Goal: Transaction & Acquisition: Purchase product/service

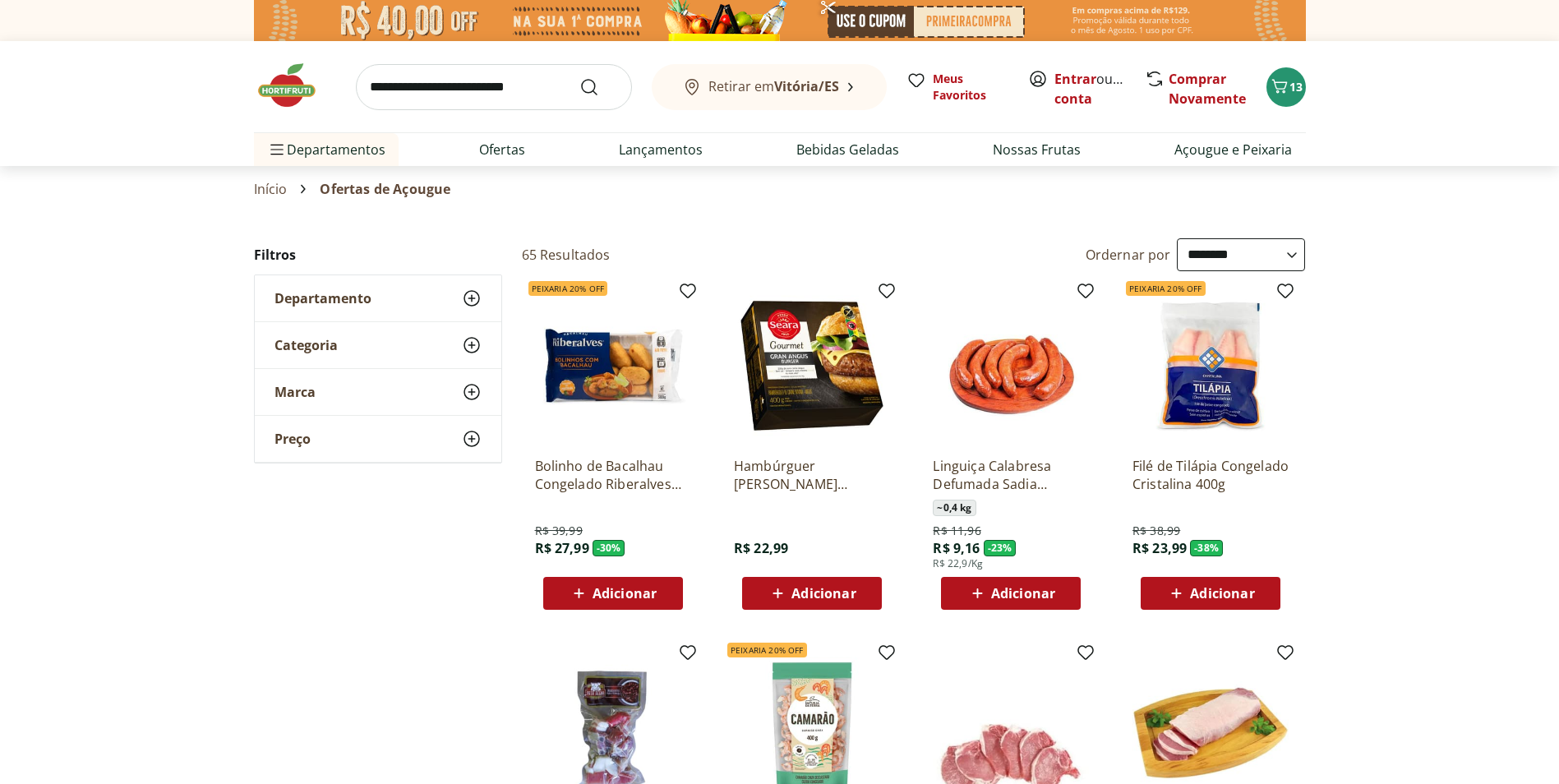
select select "**********"
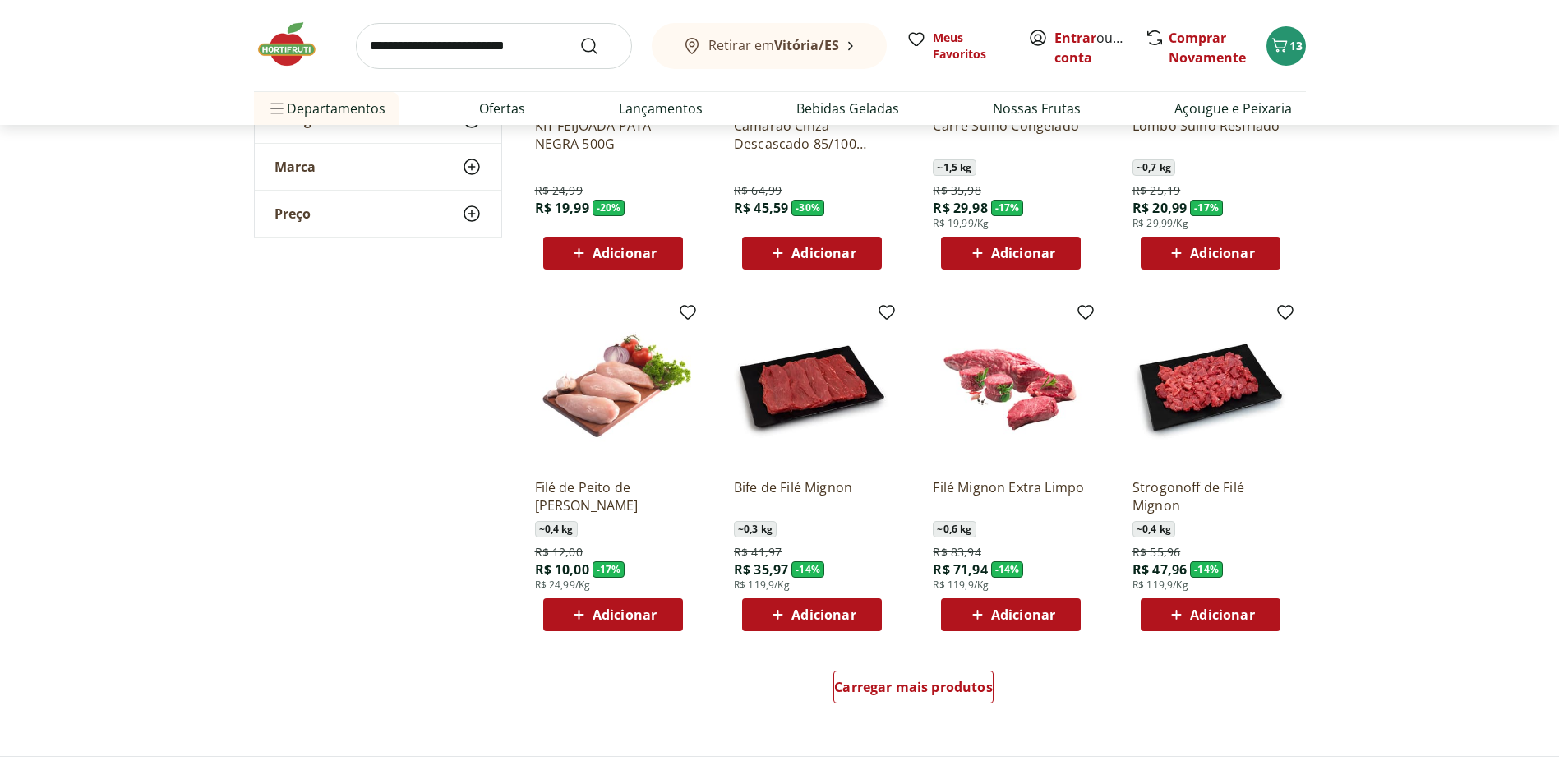
scroll to position [756, 0]
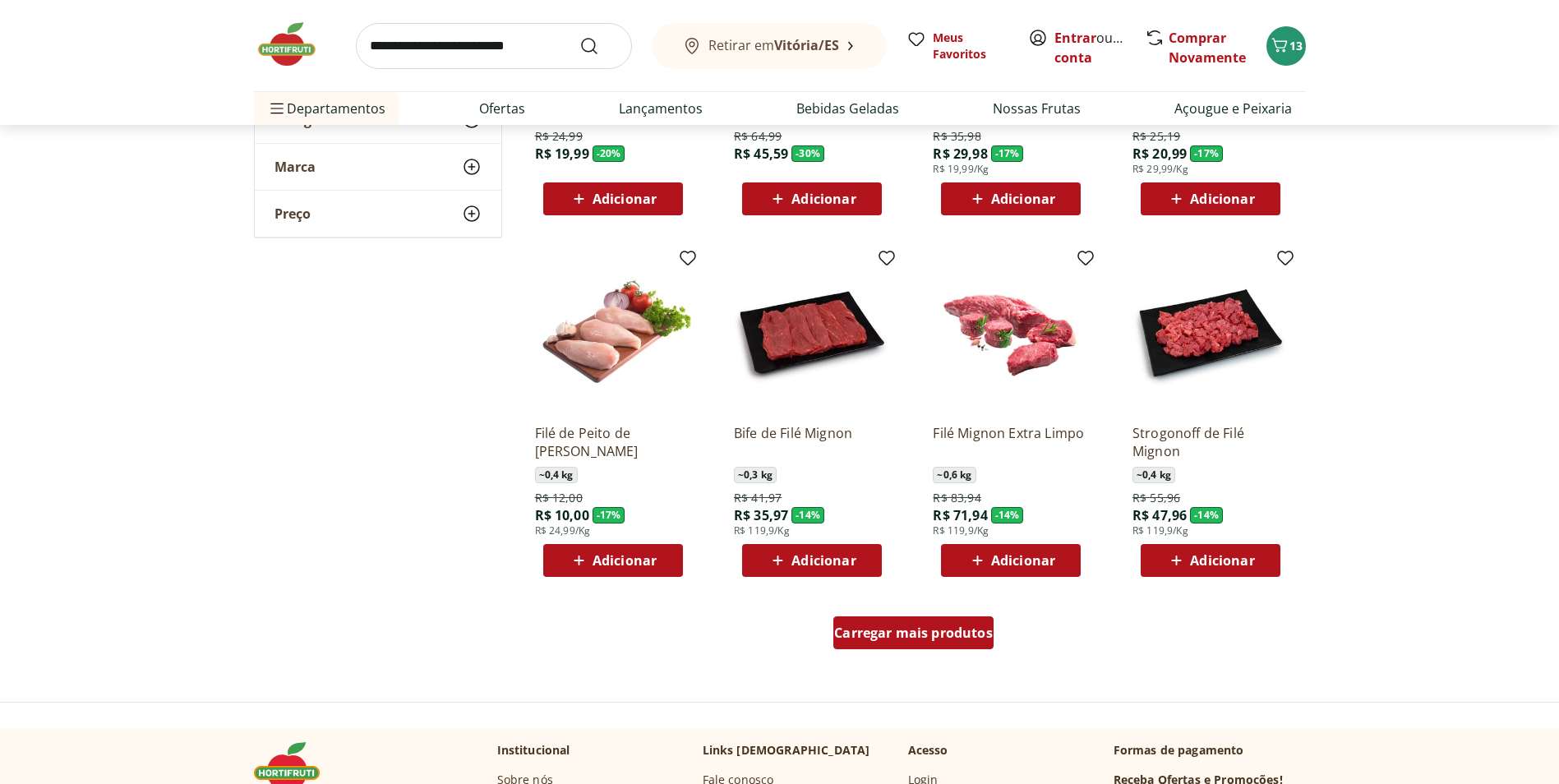
click at [924, 638] on span "Carregar mais produtos" at bounding box center [914, 633] width 159 height 13
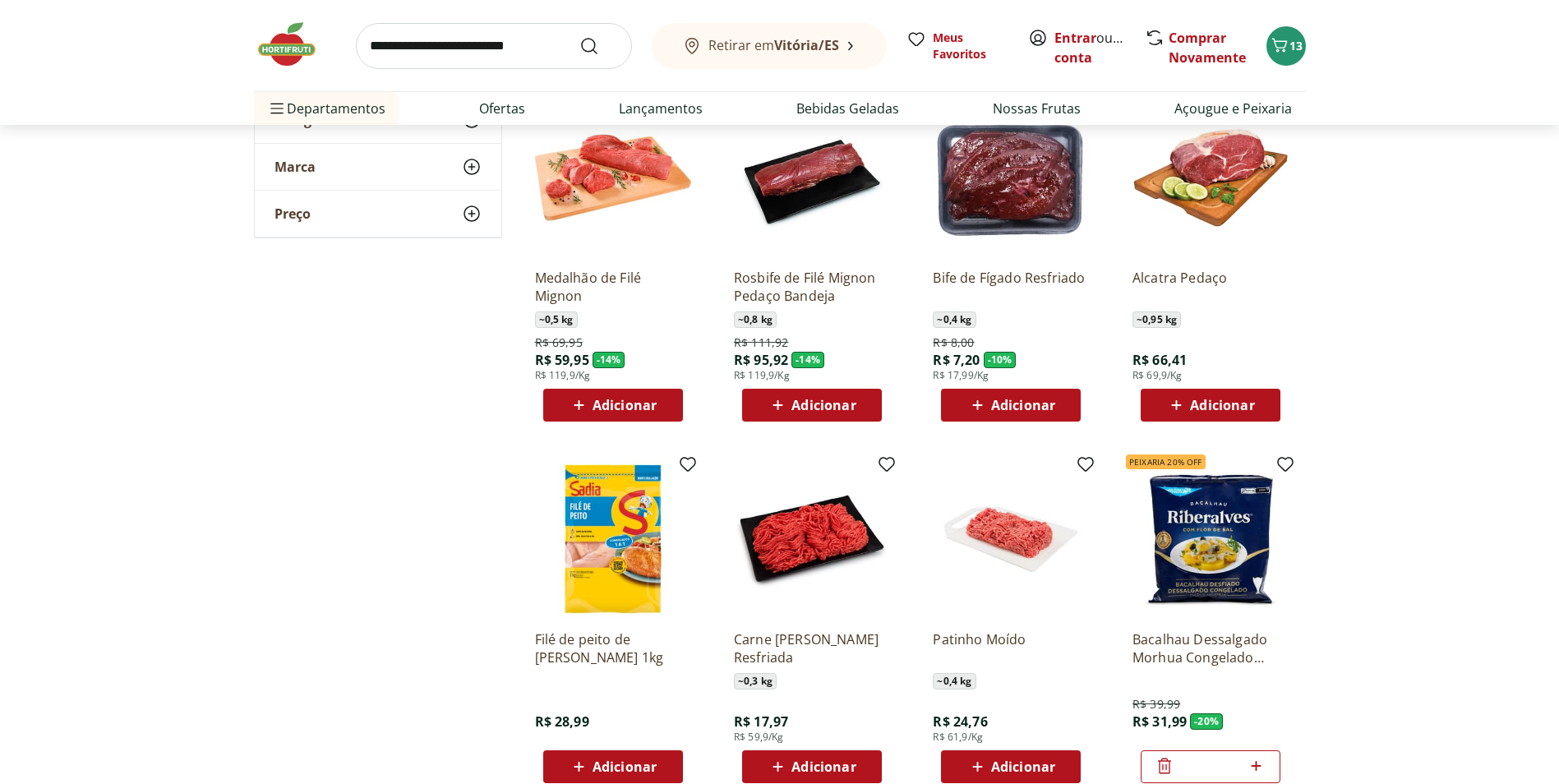
scroll to position [1282, 0]
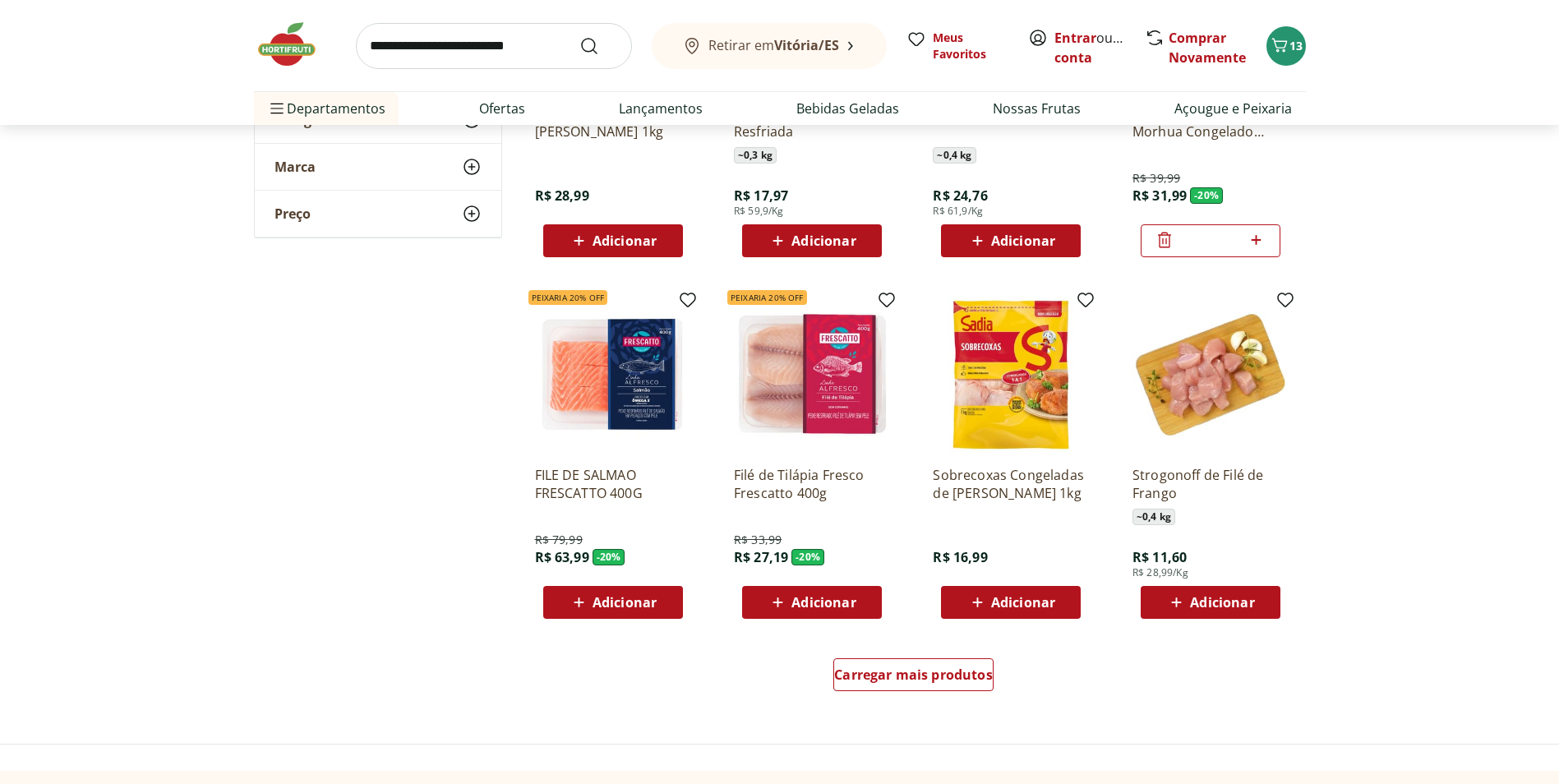
scroll to position [1797, 0]
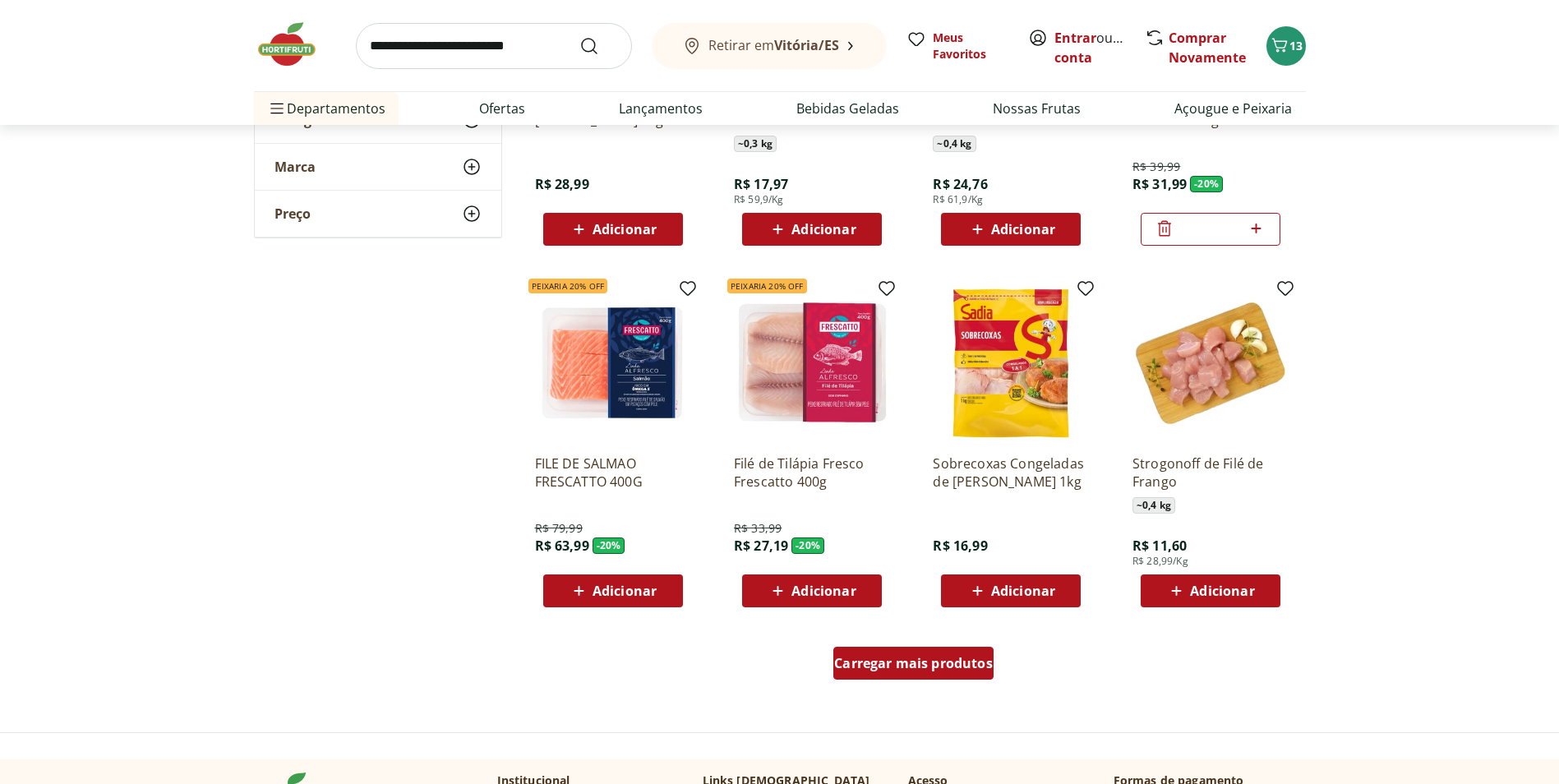
click at [915, 672] on div "Carregar mais produtos" at bounding box center [914, 663] width 160 height 33
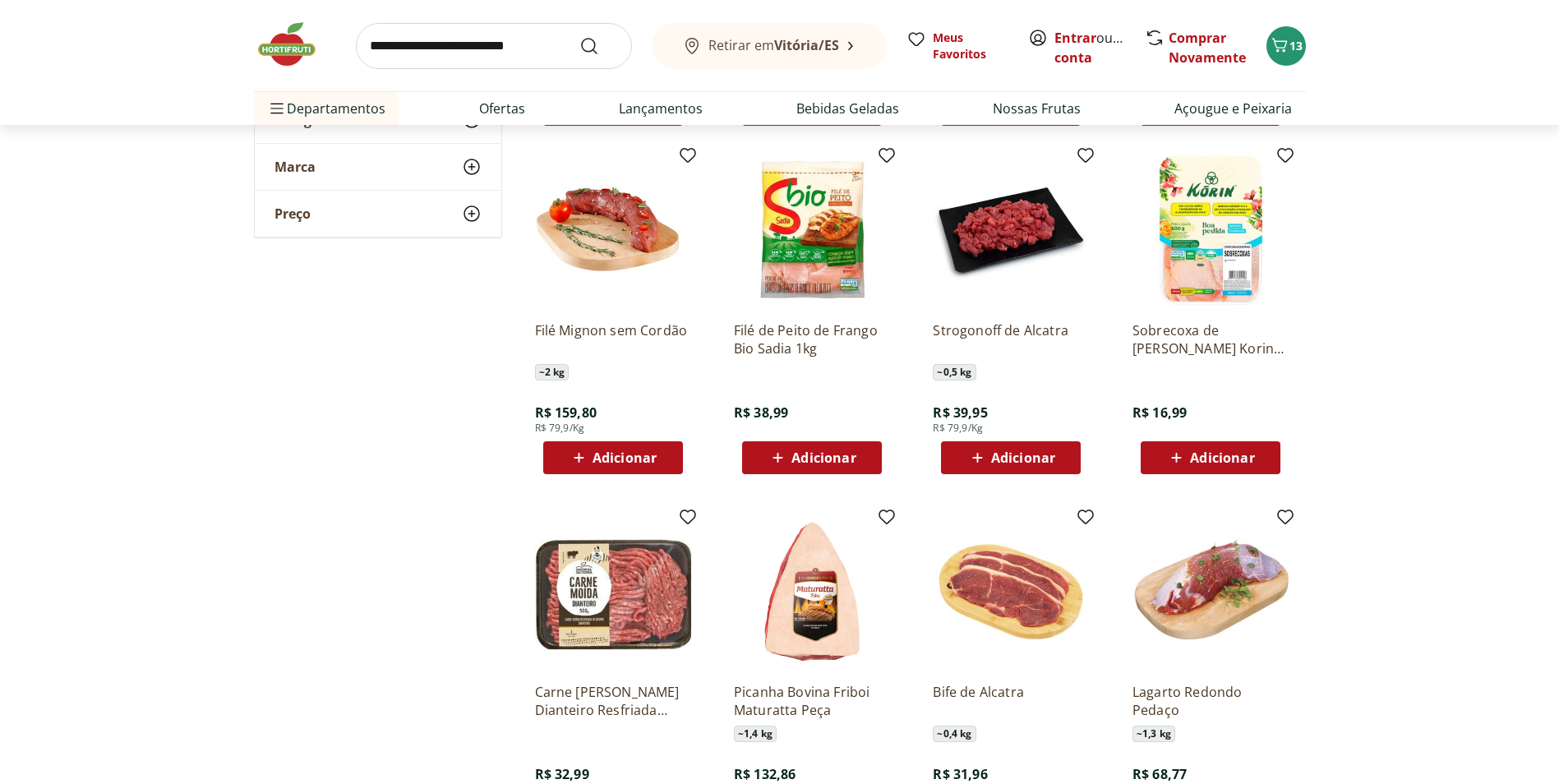
scroll to position [2334, 0]
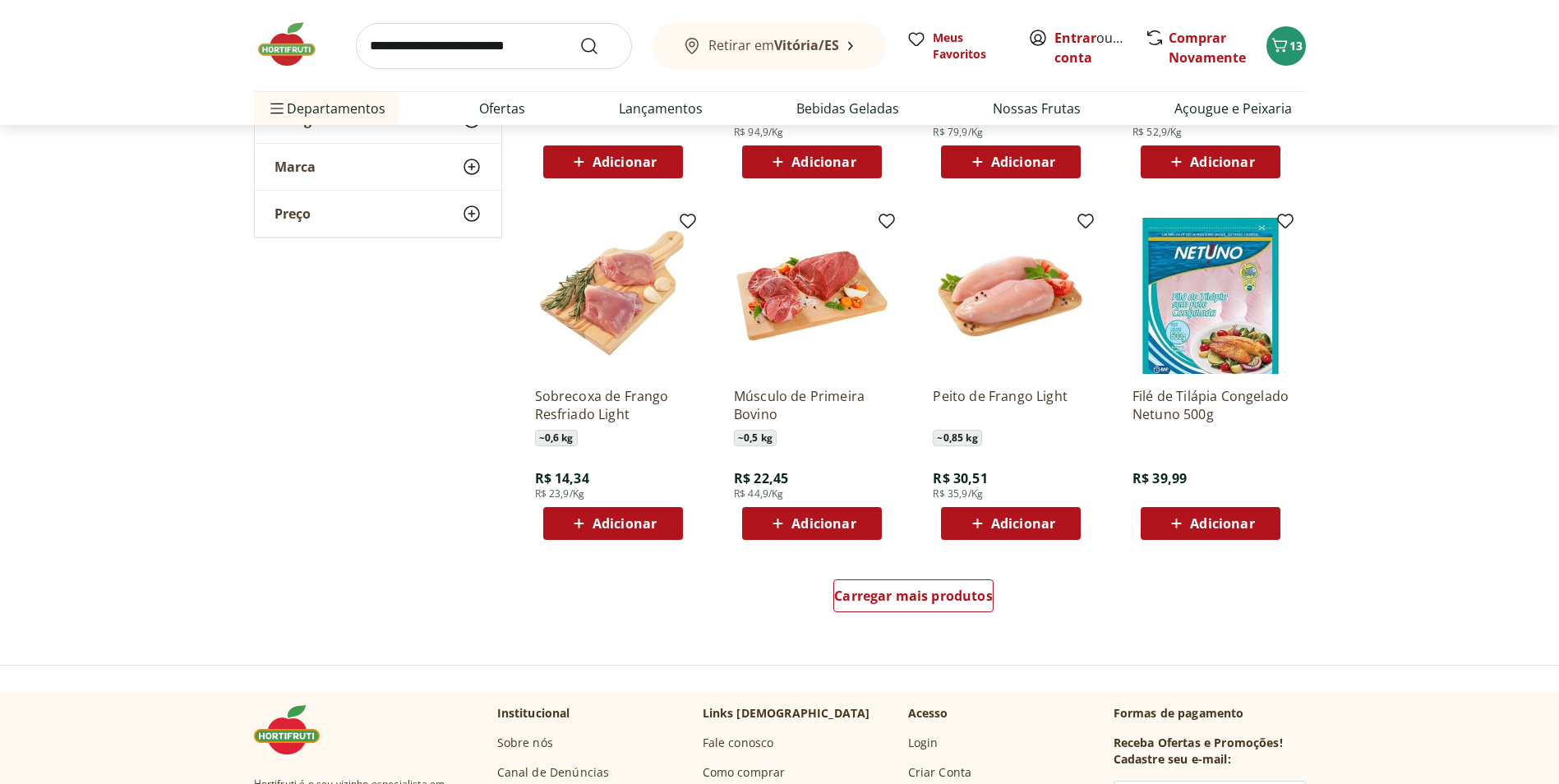
scroll to position [3068, 0]
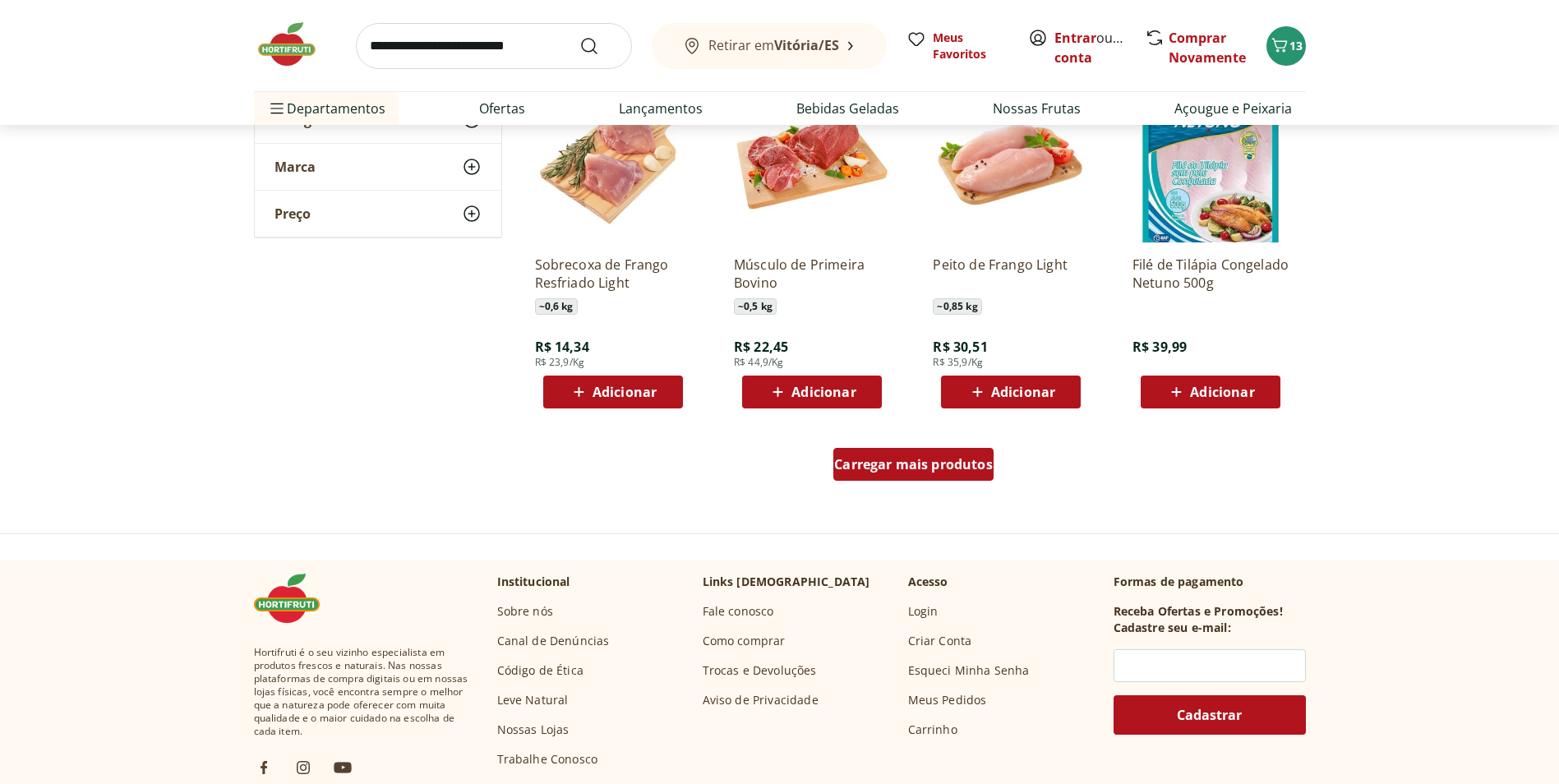
click at [926, 471] on span "Carregar mais produtos" at bounding box center [914, 465] width 159 height 13
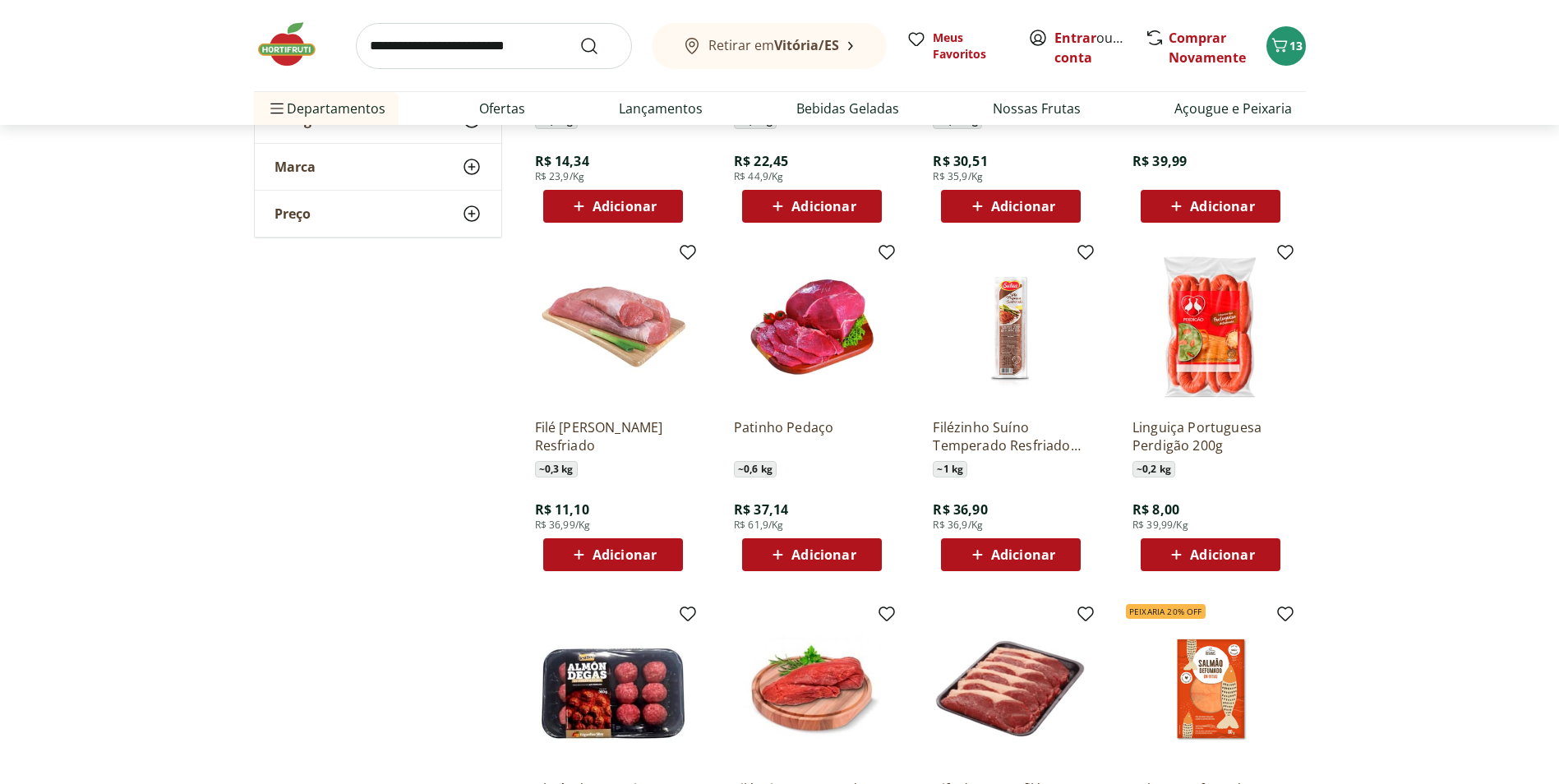
scroll to position [3385, 0]
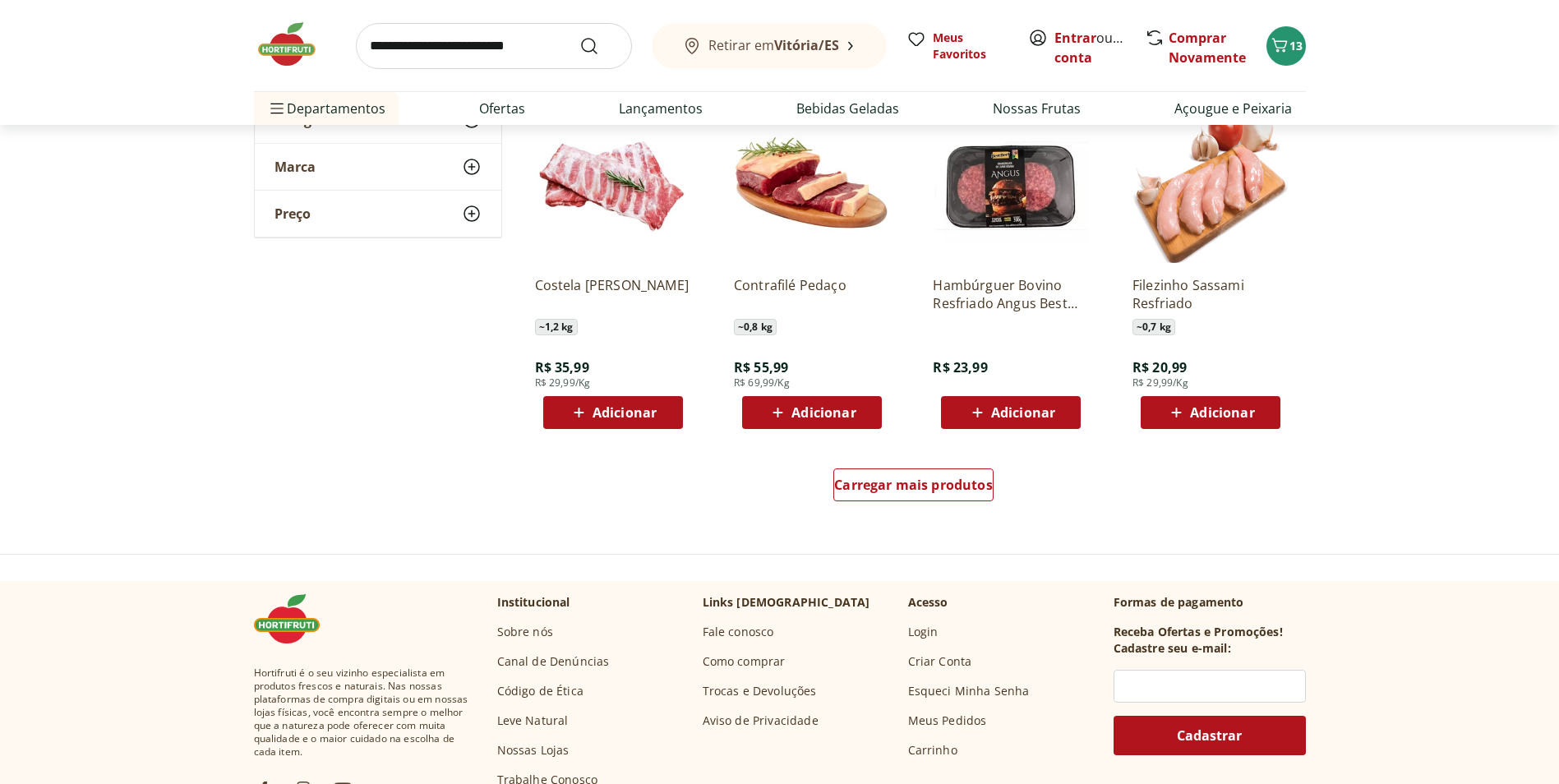
scroll to position [4152, 0]
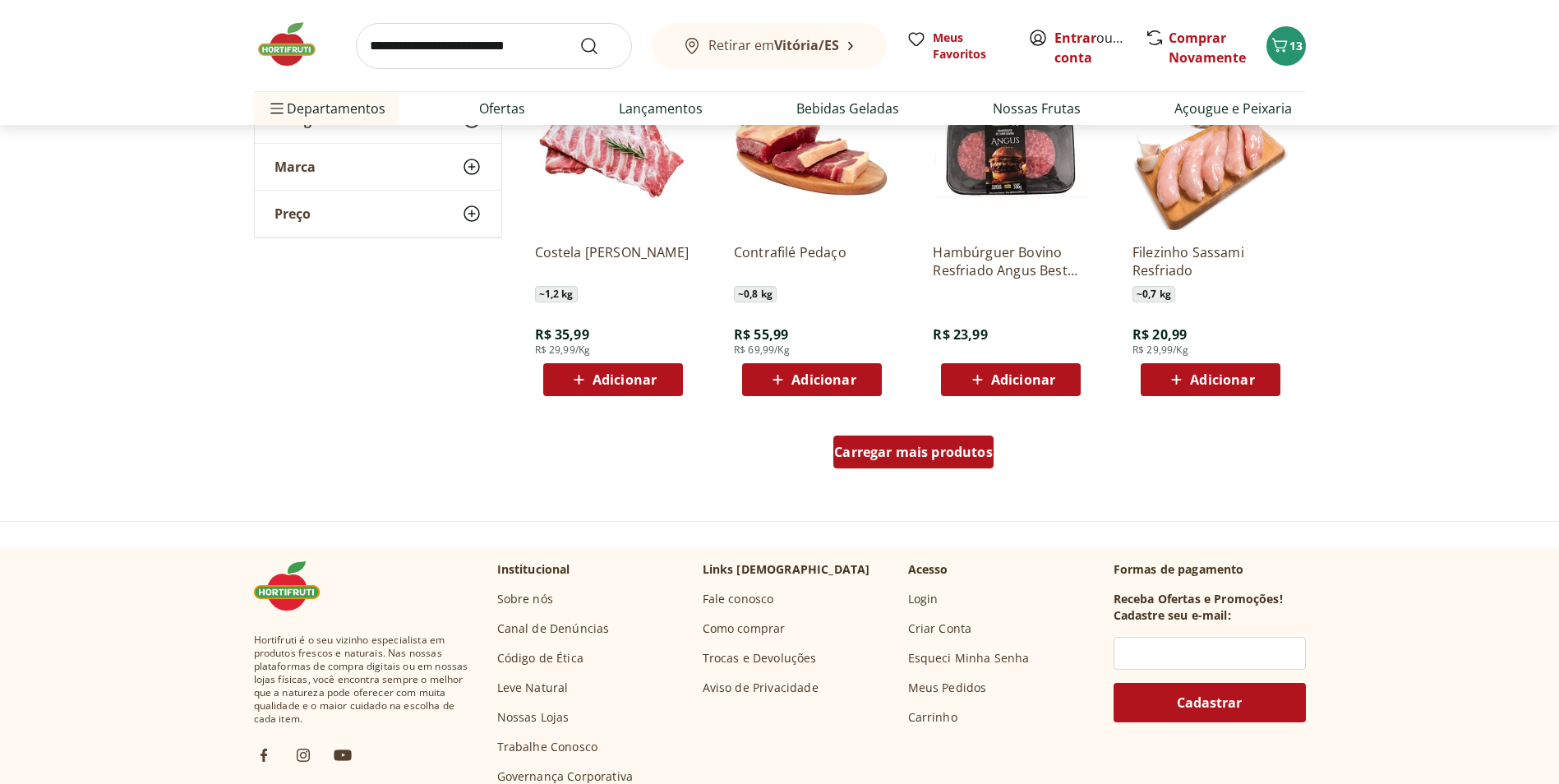
click at [957, 452] on span "Carregar mais produtos" at bounding box center [914, 452] width 159 height 13
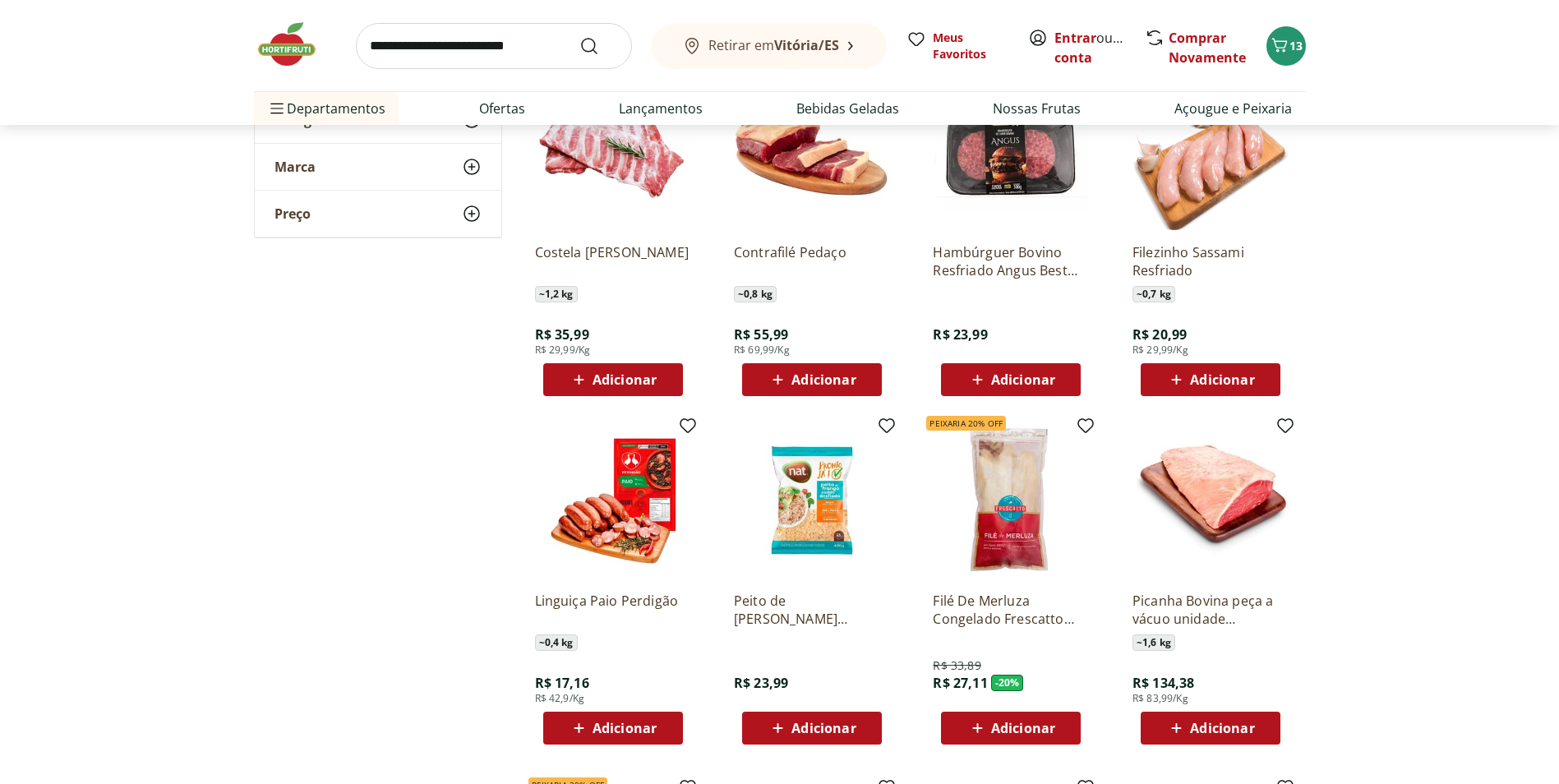
click at [602, 729] on span "Adicionar" at bounding box center [624, 729] width 65 height 13
click at [662, 724] on icon at bounding box center [658, 728] width 21 height 20
type input "*"
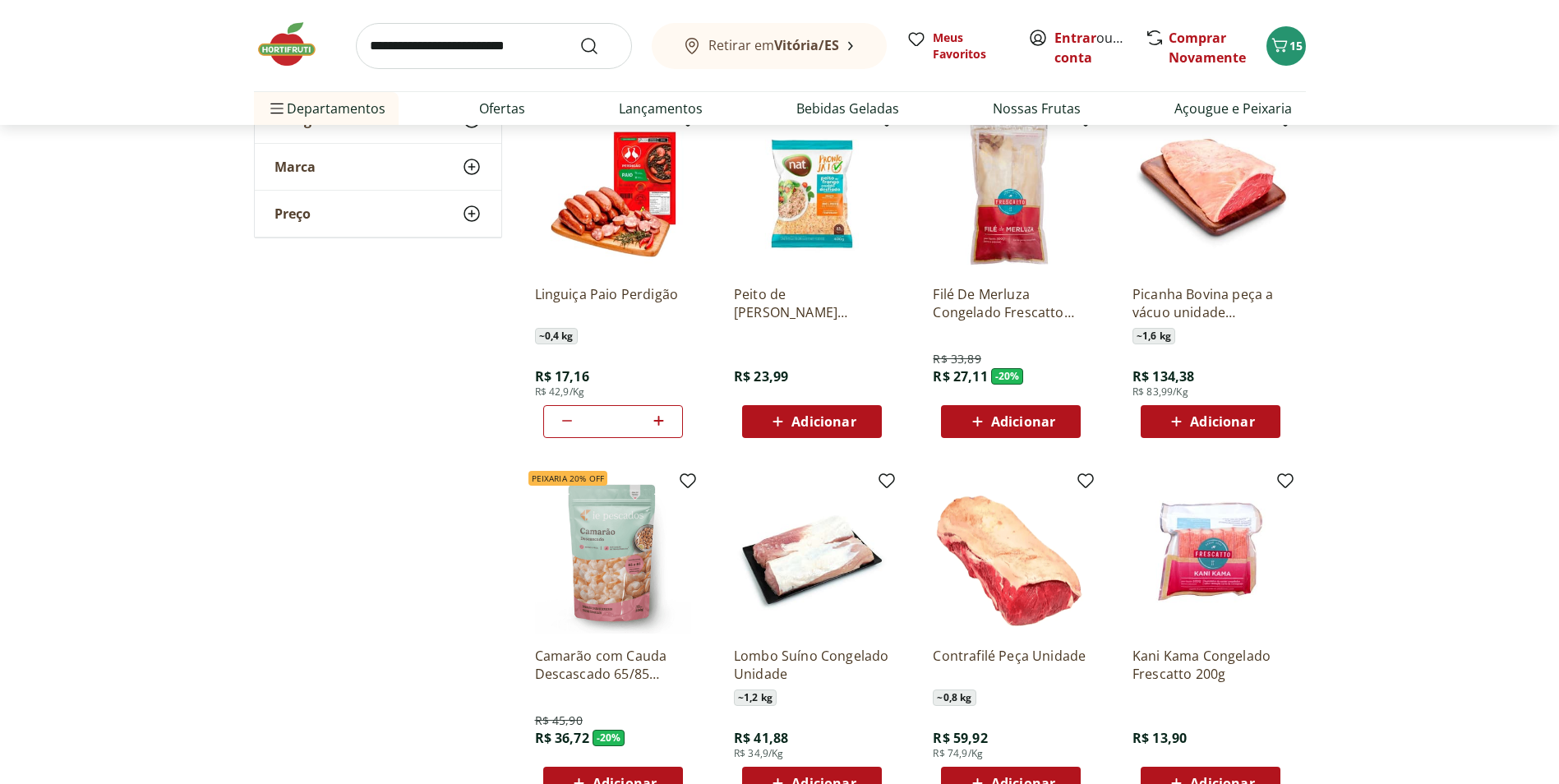
scroll to position [4491, 0]
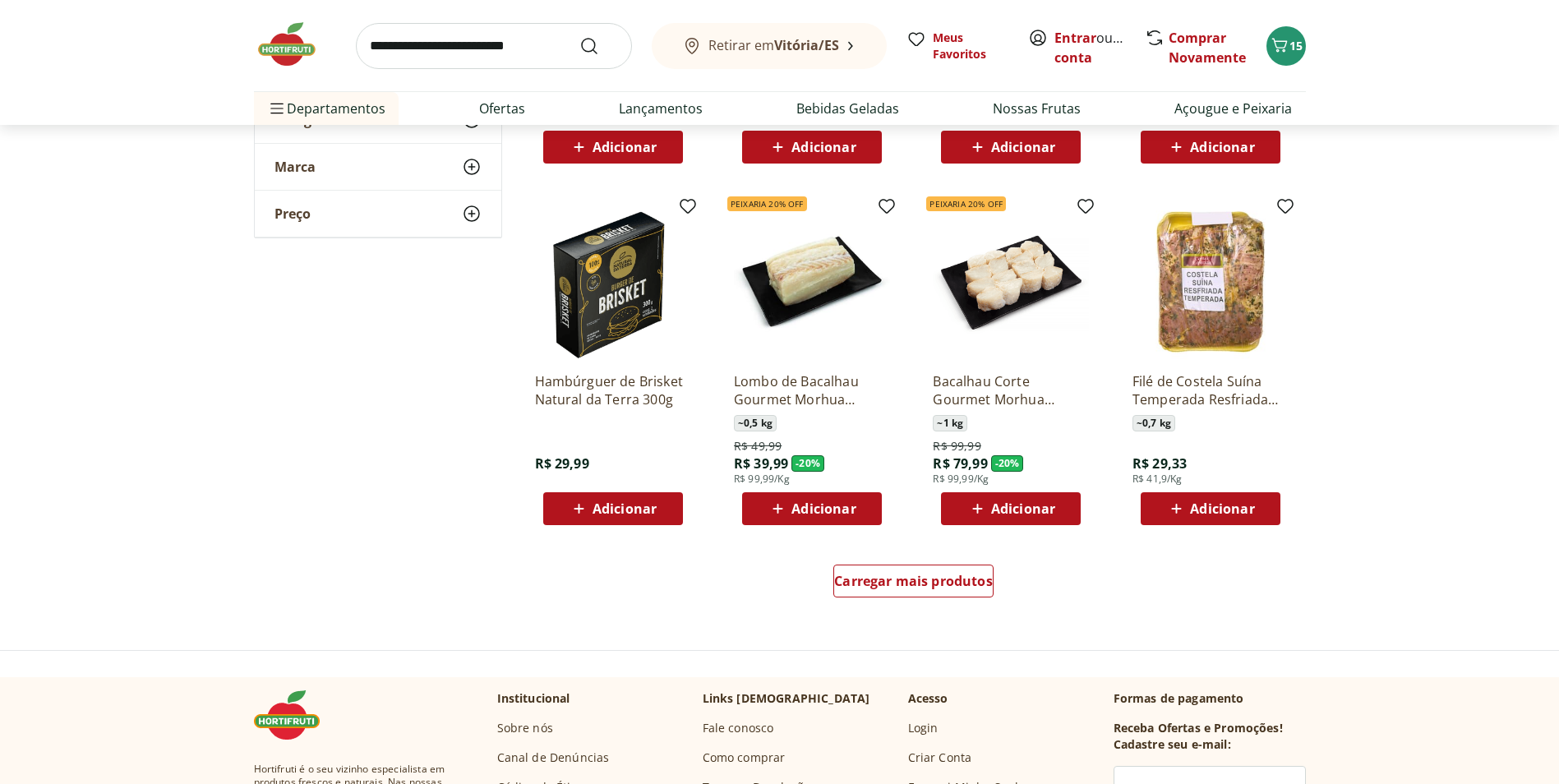
scroll to position [5161, 0]
